Goal: Information Seeking & Learning: Learn about a topic

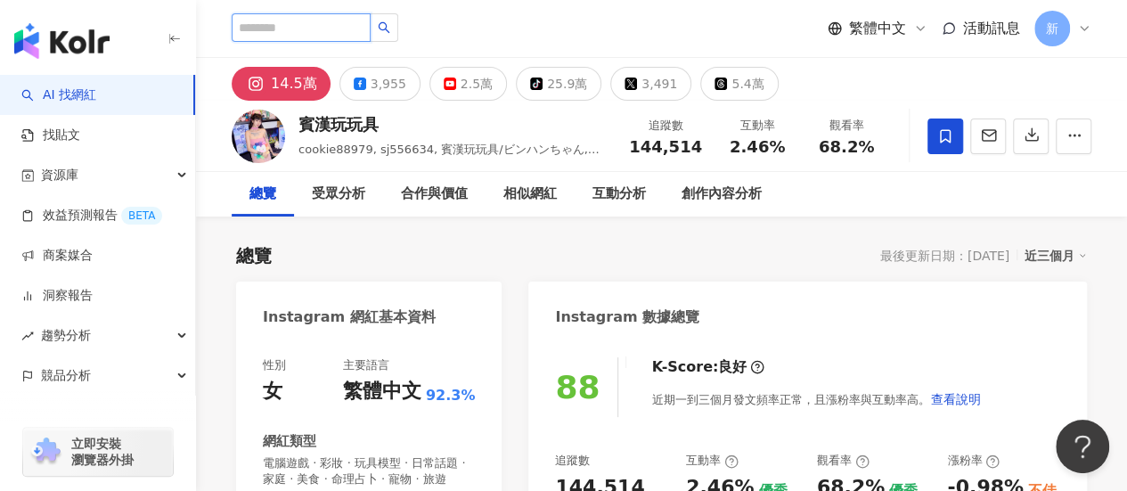
click at [319, 18] on input "search" at bounding box center [301, 27] width 139 height 29
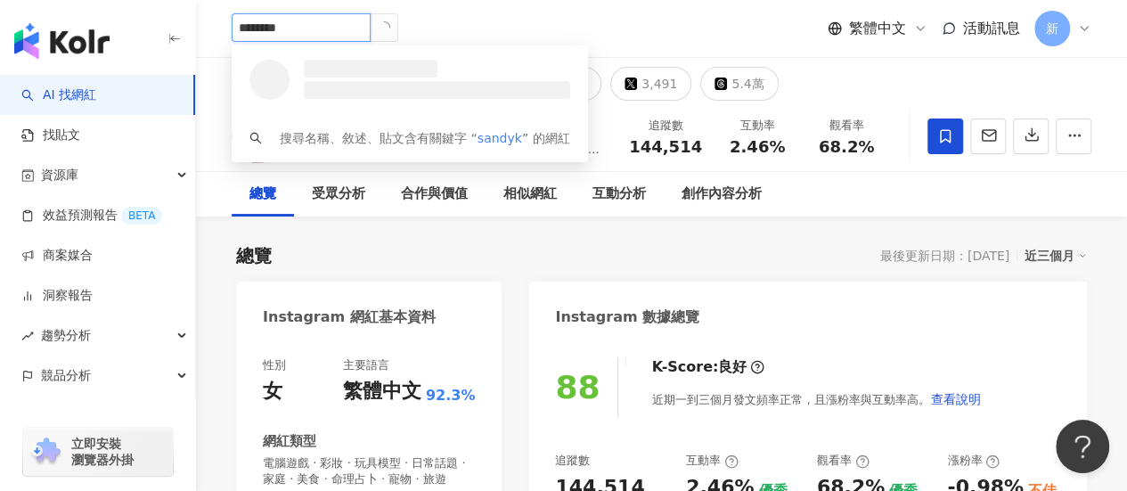
type input "*********"
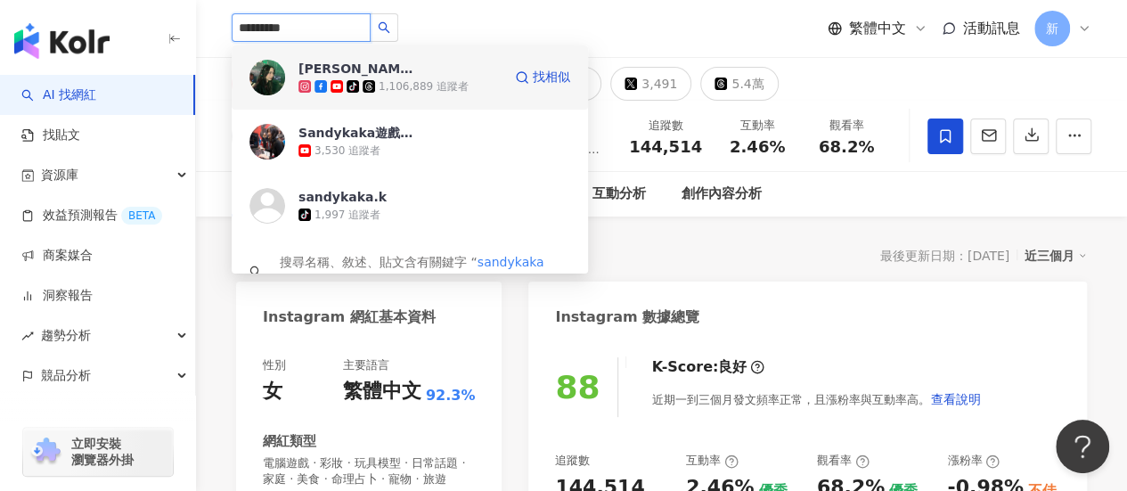
click at [342, 55] on div "Sandy tiktok-icon 1,106,889 追蹤者 找相似" at bounding box center [410, 77] width 356 height 64
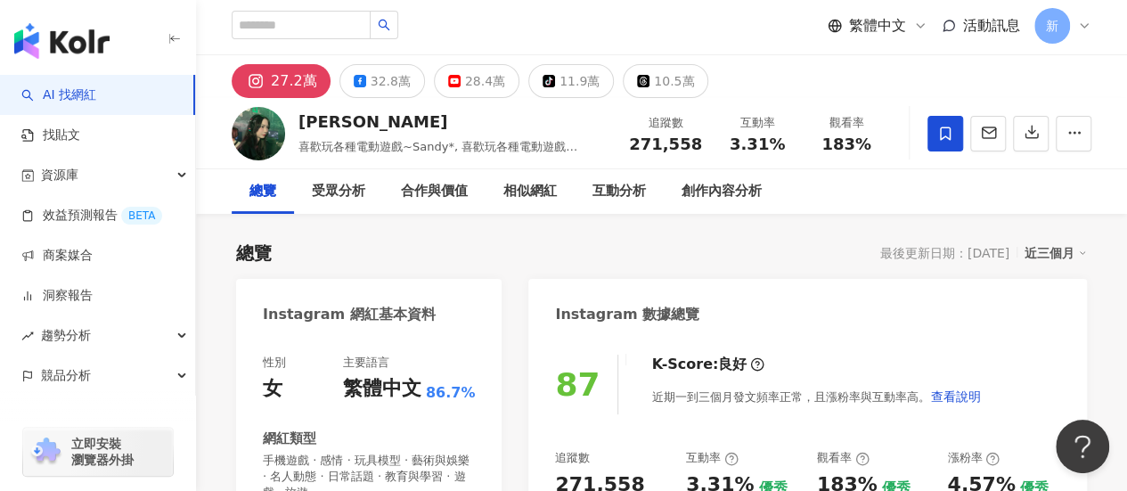
scroll to position [446, 0]
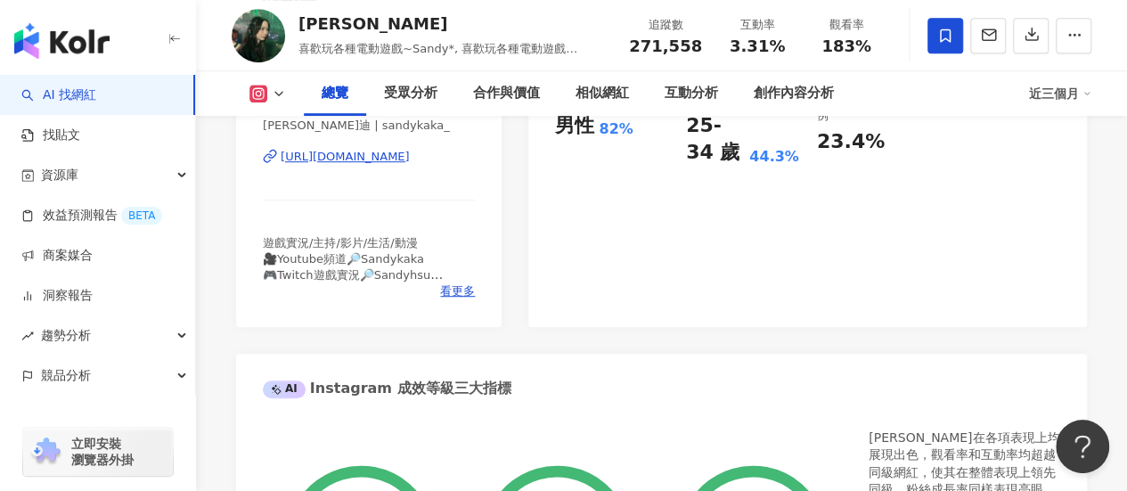
click at [410, 151] on div "https://www.instagram.com/sandykaka_/" at bounding box center [345, 157] width 129 height 16
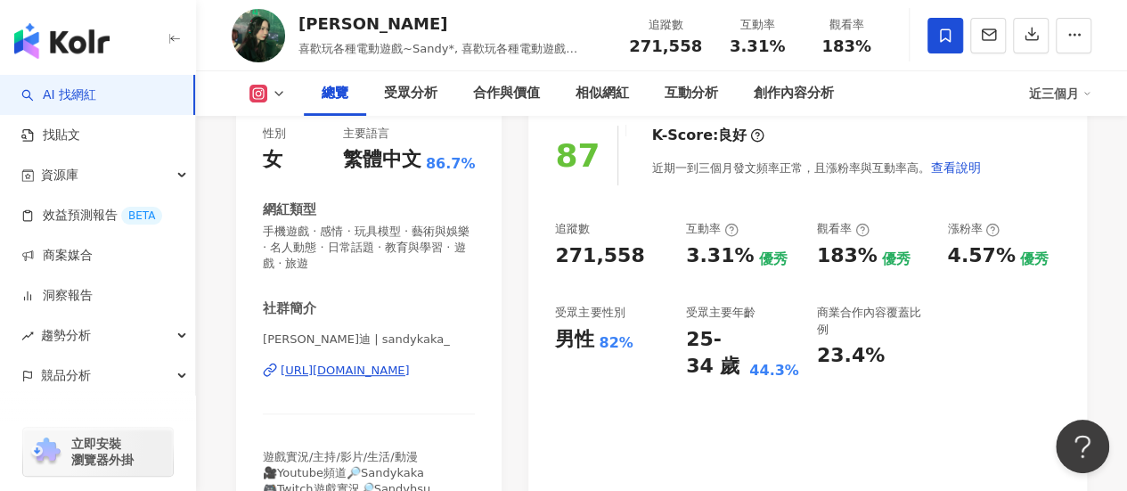
scroll to position [148, 0]
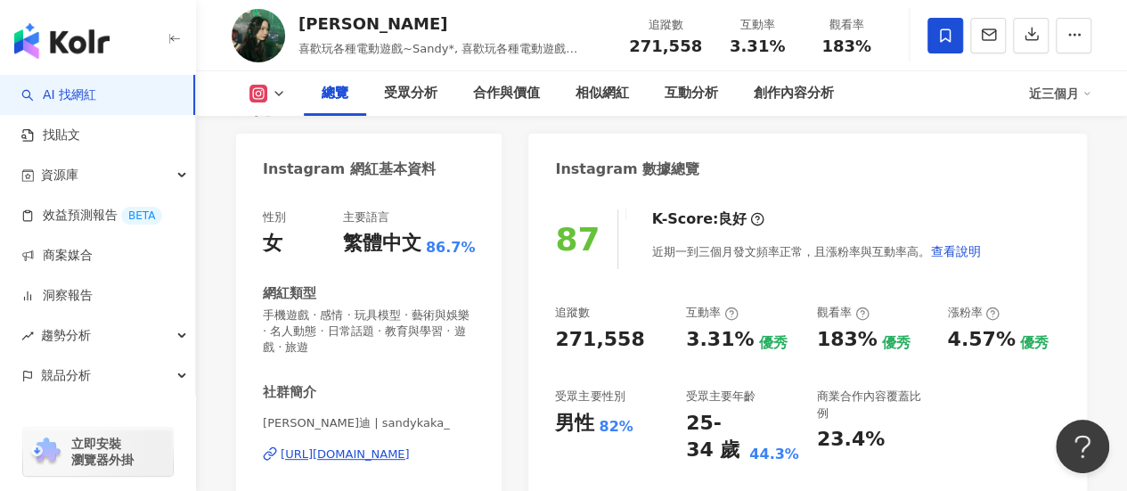
click at [617, 347] on div "271,558" at bounding box center [599, 340] width 89 height 28
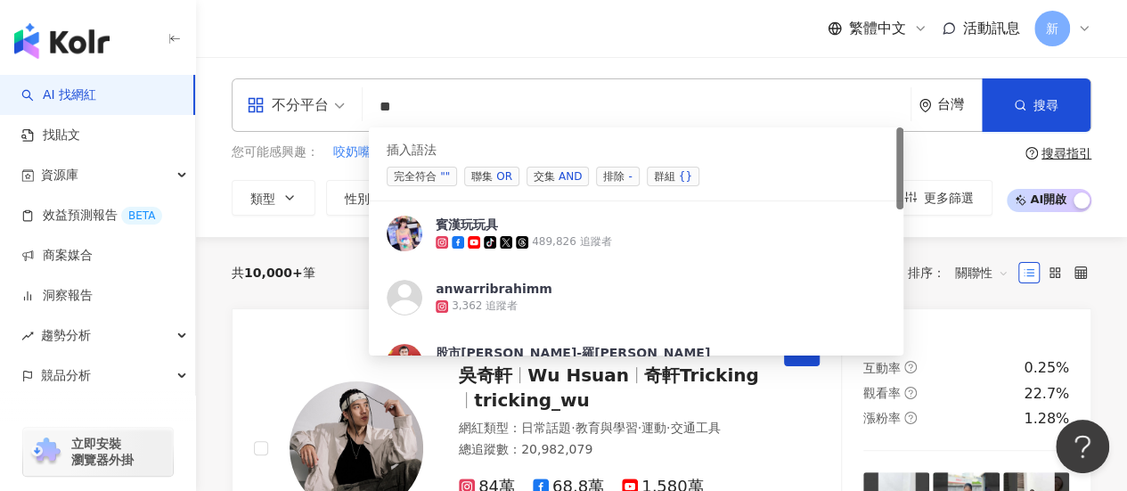
type input "*"
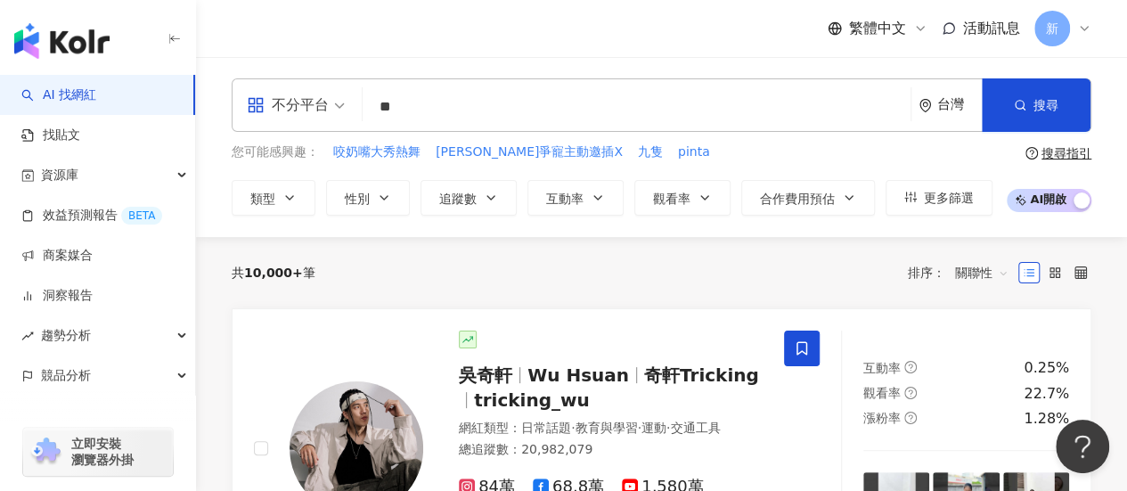
type input "*"
type input "****"
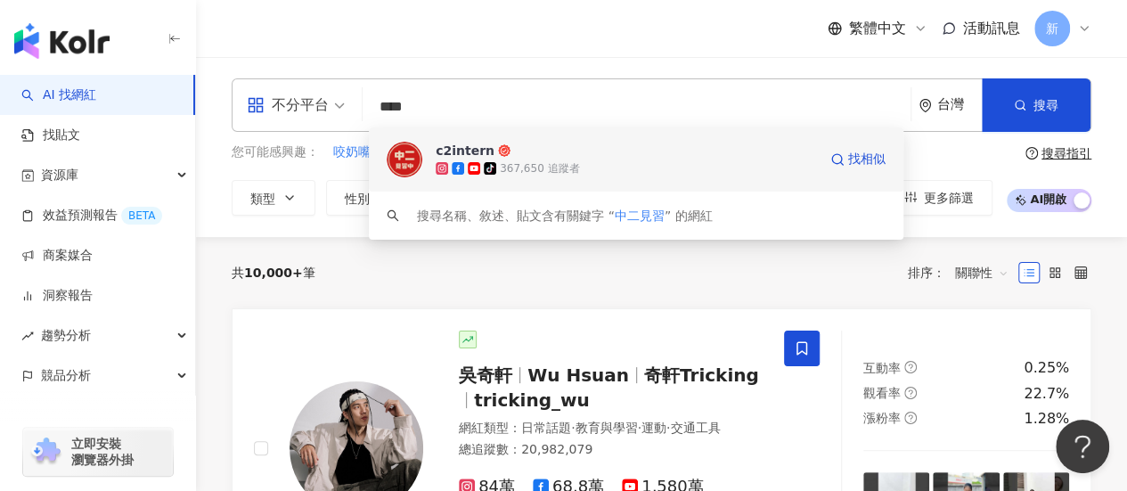
click at [544, 152] on span "c2intern" at bounding box center [626, 151] width 381 height 18
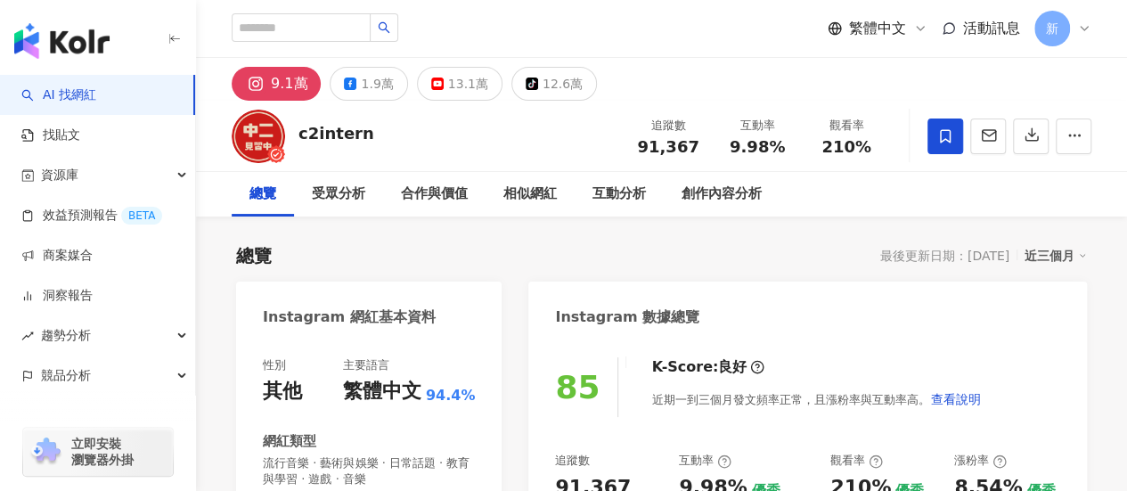
click at [613, 474] on div "91,367" at bounding box center [593, 488] width 76 height 28
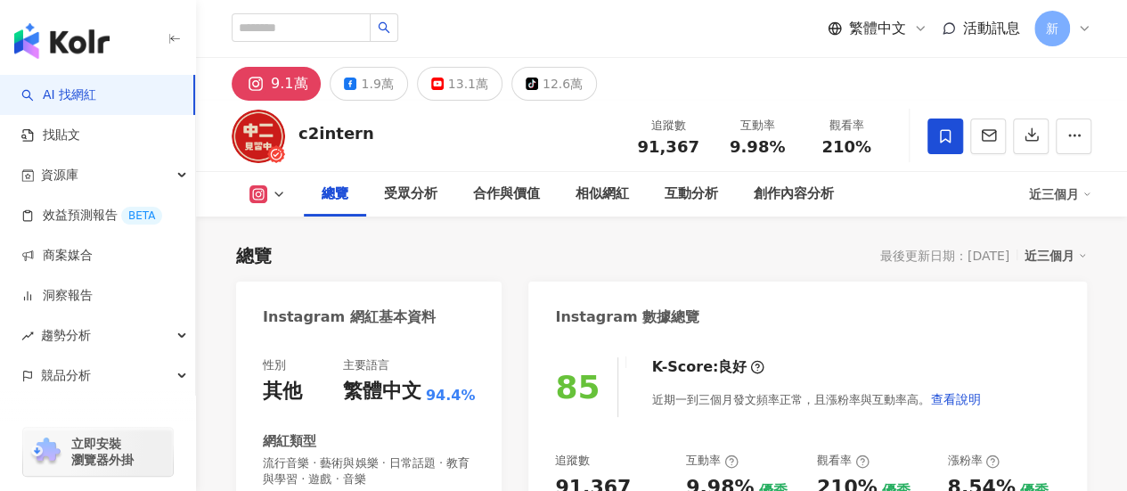
click at [613, 474] on div "91,367" at bounding box center [593, 488] width 76 height 28
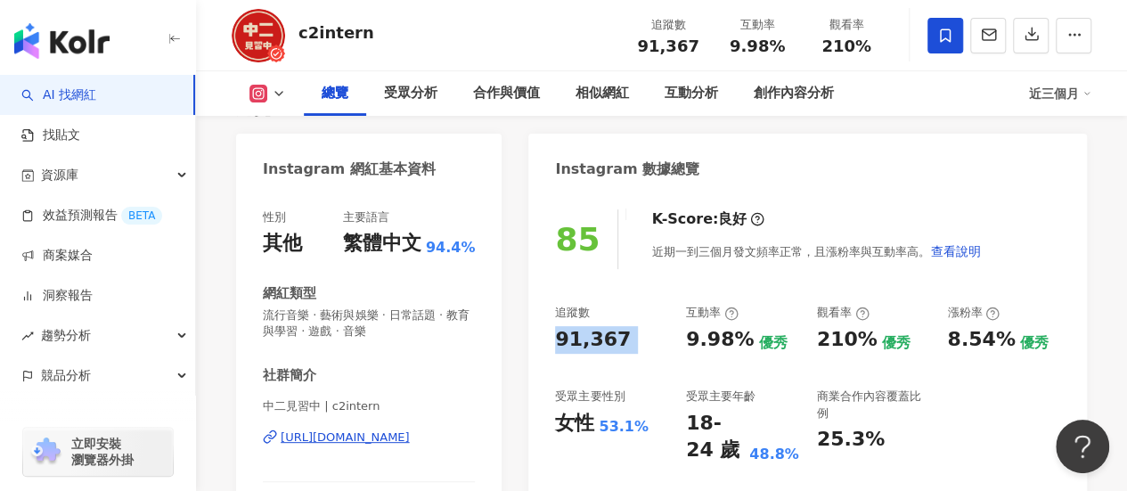
drag, startPoint x: 435, startPoint y: 441, endPoint x: 447, endPoint y: 421, distance: 23.2
click at [410, 441] on div "[URL][DOMAIN_NAME]" at bounding box center [345, 437] width 129 height 16
